Goal: Connect with others: Connect with others

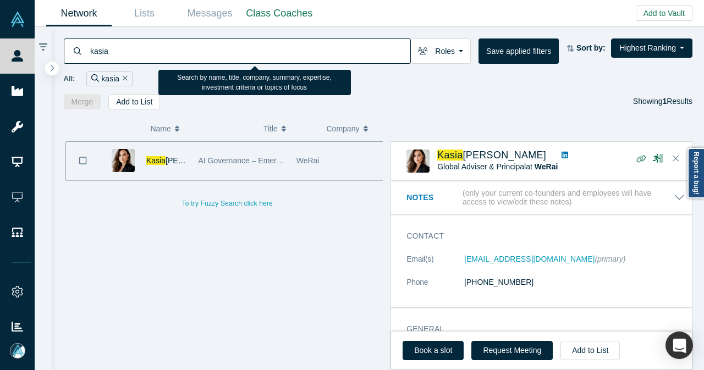
scroll to position [660, 0]
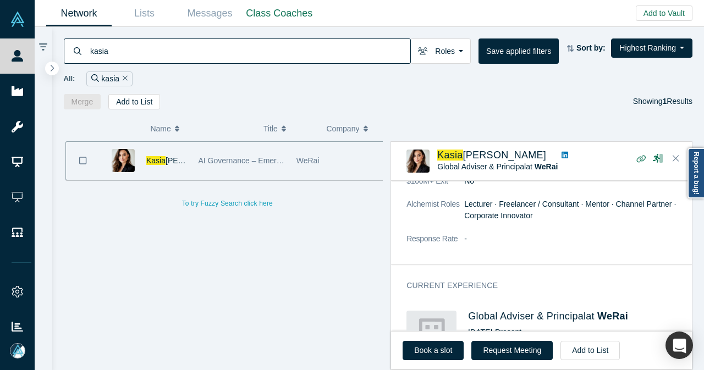
click at [79, 57] on div "kasia" at bounding box center [237, 50] width 347 height 25
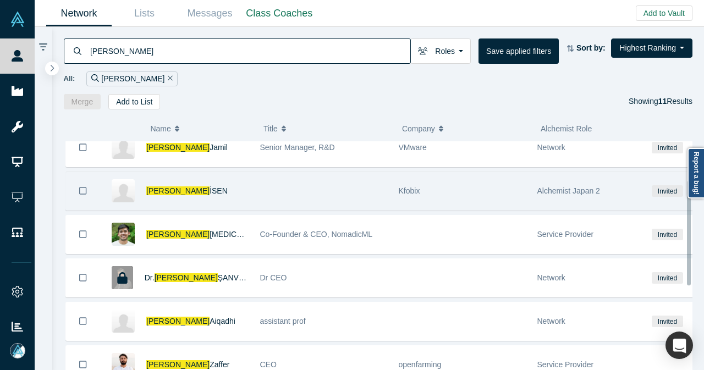
scroll to position [165, 0]
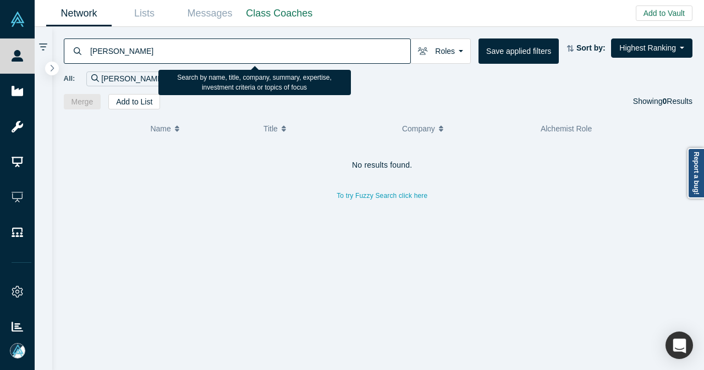
drag, startPoint x: 120, startPoint y: 46, endPoint x: 158, endPoint y: 47, distance: 37.4
click at [158, 47] on input "[PERSON_NAME]" at bounding box center [249, 51] width 321 height 26
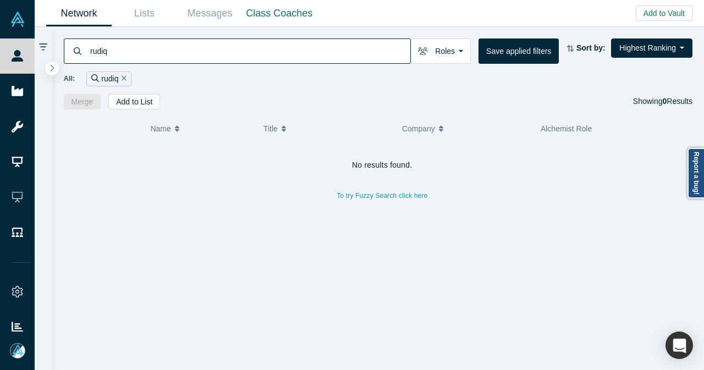
type input "rudiq"
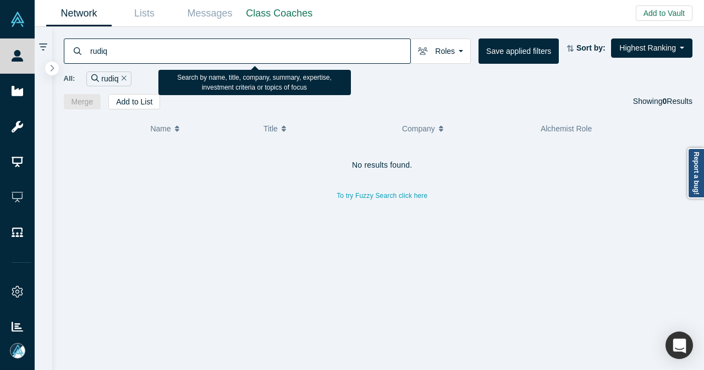
click at [125, 76] on icon "Remove Filter" at bounding box center [124, 78] width 5 height 8
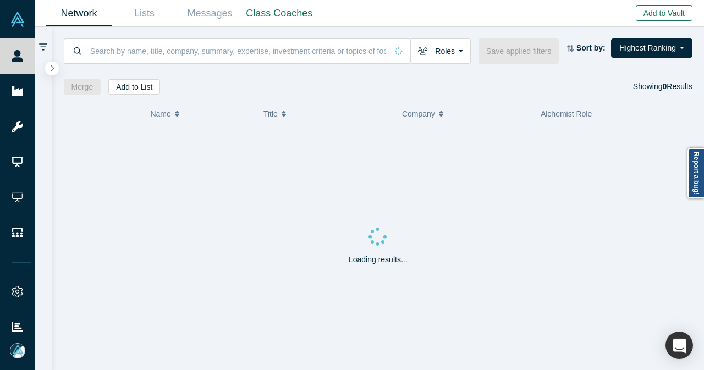
click at [649, 9] on button "Add to Vault" at bounding box center [664, 12] width 57 height 15
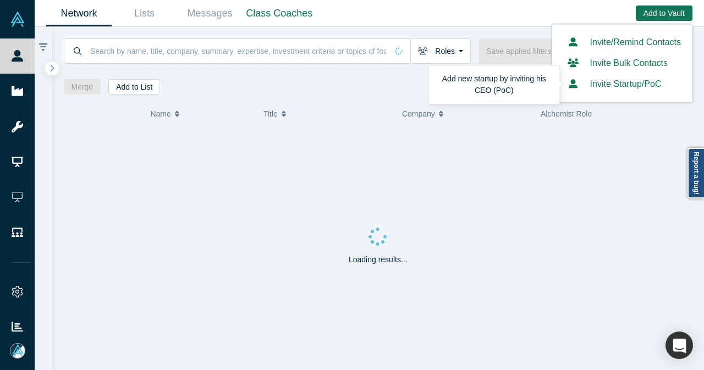
click at [607, 84] on button "Invite Startup/PoC" at bounding box center [613, 84] width 98 height 13
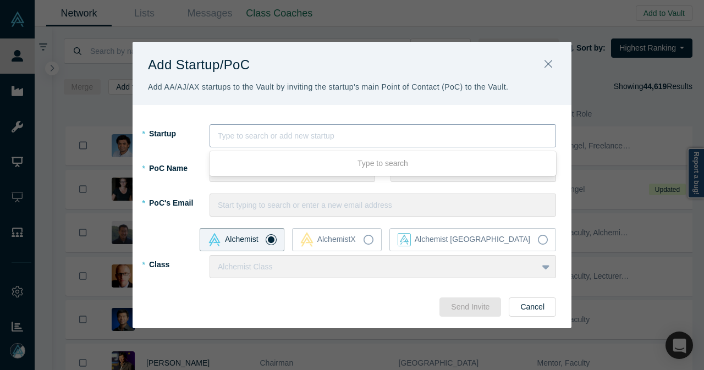
click at [264, 140] on div at bounding box center [383, 136] width 330 height 14
type input "Rudiq"
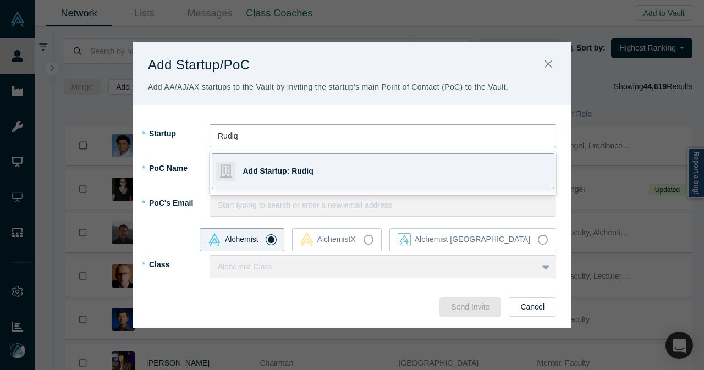
click at [249, 161] on div "Add Startup: Rudiq" at bounding box center [319, 171] width 153 height 35
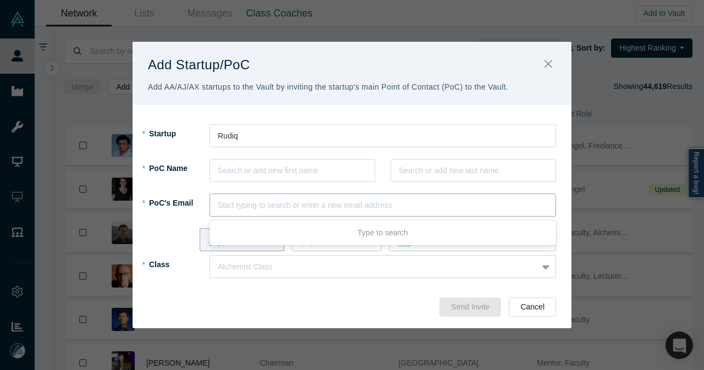
click at [275, 195] on div "Start typing to search or enter a new email address" at bounding box center [382, 205] width 346 height 23
paste input "[PERSON_NAME][EMAIL_ADDRESS][DOMAIN_NAME]"
type input "[PERSON_NAME][EMAIL_ADDRESS][DOMAIN_NAME]"
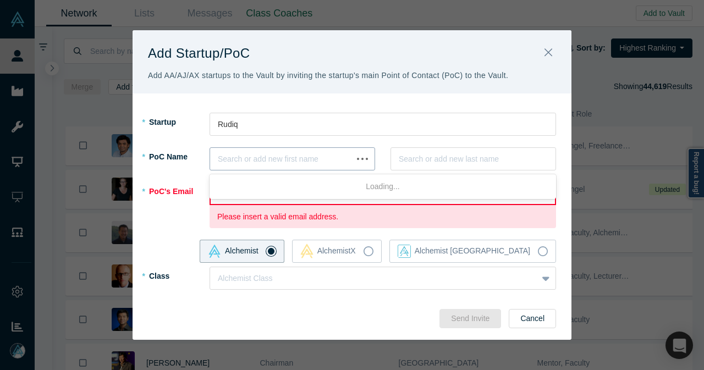
click at [234, 153] on div at bounding box center [281, 159] width 127 height 14
paste input "[PERSON_NAME]"
type input "[PERSON_NAME]"
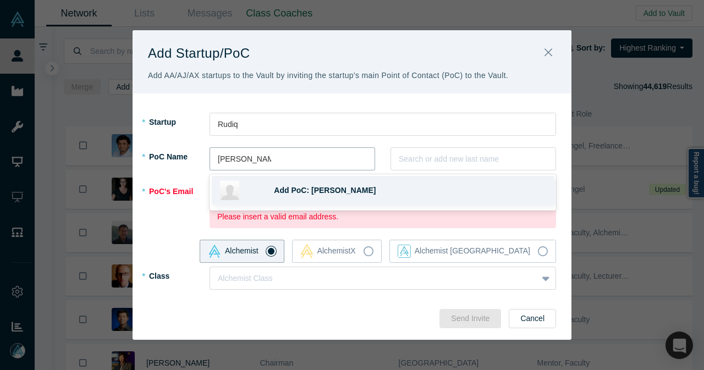
click at [285, 191] on span "Add PoC: [PERSON_NAME]" at bounding box center [325, 190] width 102 height 9
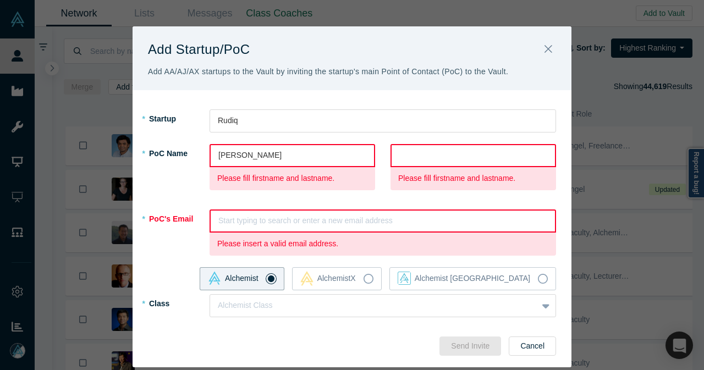
click at [412, 159] on div at bounding box center [473, 155] width 148 height 14
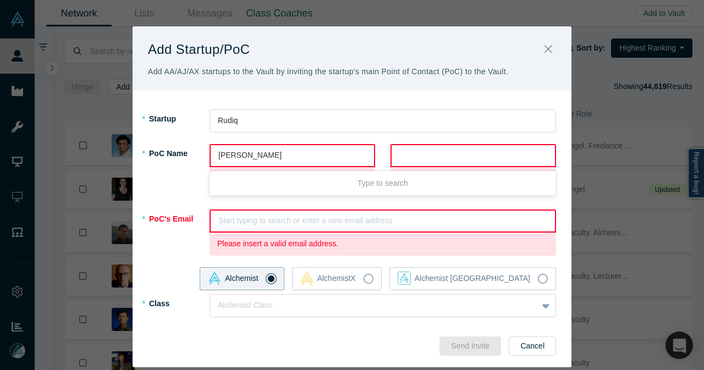
paste input "[PERSON_NAME]"
type input "[PERSON_NAME]"
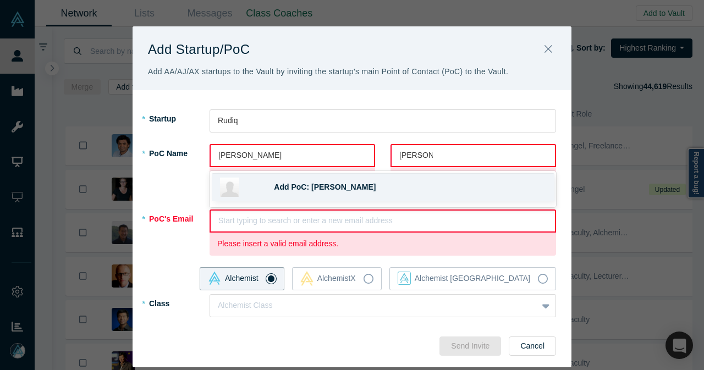
click at [322, 189] on span "Add PoC: [PERSON_NAME]" at bounding box center [325, 187] width 102 height 9
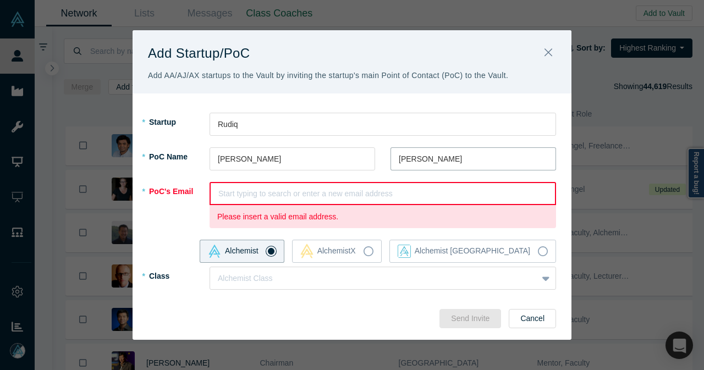
click at [319, 190] on div at bounding box center [382, 194] width 329 height 14
paste input "[PERSON_NAME][EMAIL_ADDRESS][DOMAIN_NAME]"
type input "[PERSON_NAME][EMAIL_ADDRESS][DOMAIN_NAME]"
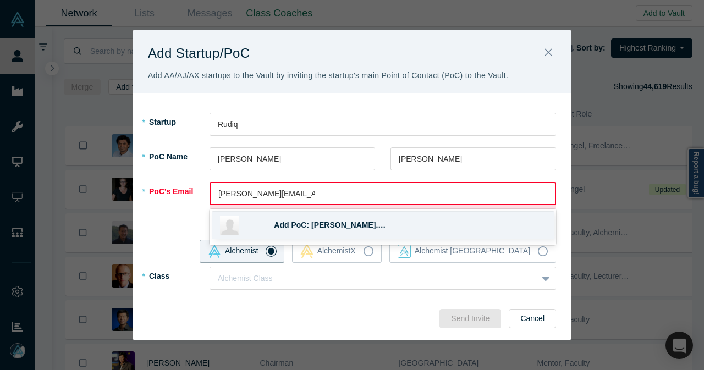
click at [327, 221] on div "Add PoC: [PERSON_NAME]. …" at bounding box center [407, 225] width 275 height 12
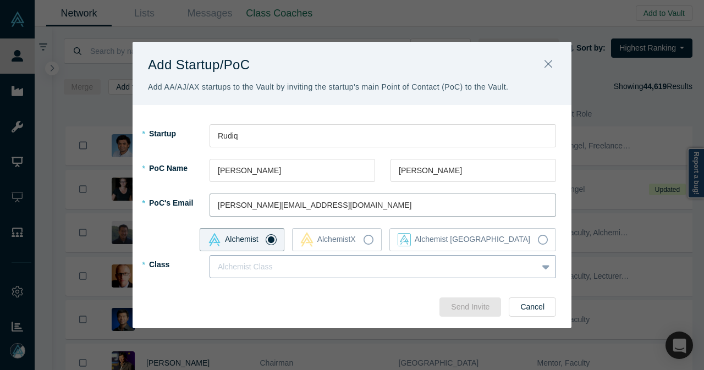
click at [241, 261] on div at bounding box center [374, 267] width 312 height 14
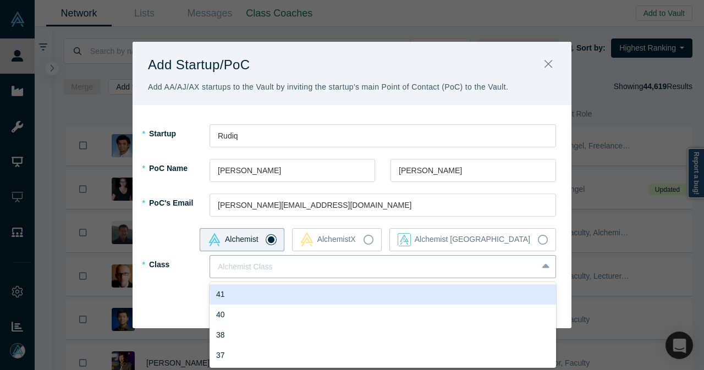
click at [224, 294] on div "41" at bounding box center [382, 294] width 346 height 20
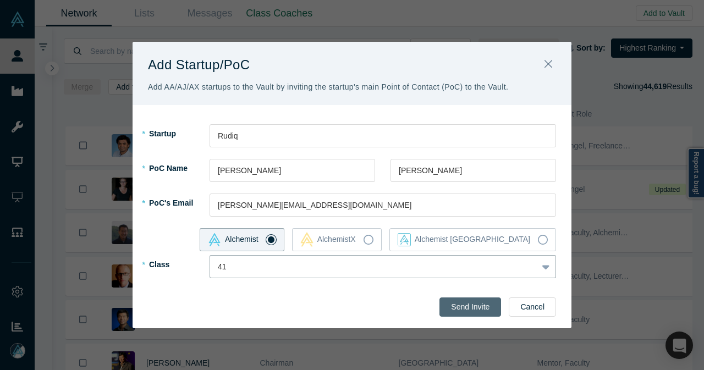
click at [460, 312] on button "Send Invite" at bounding box center [470, 306] width 62 height 19
